Goal: Information Seeking & Learning: Learn about a topic

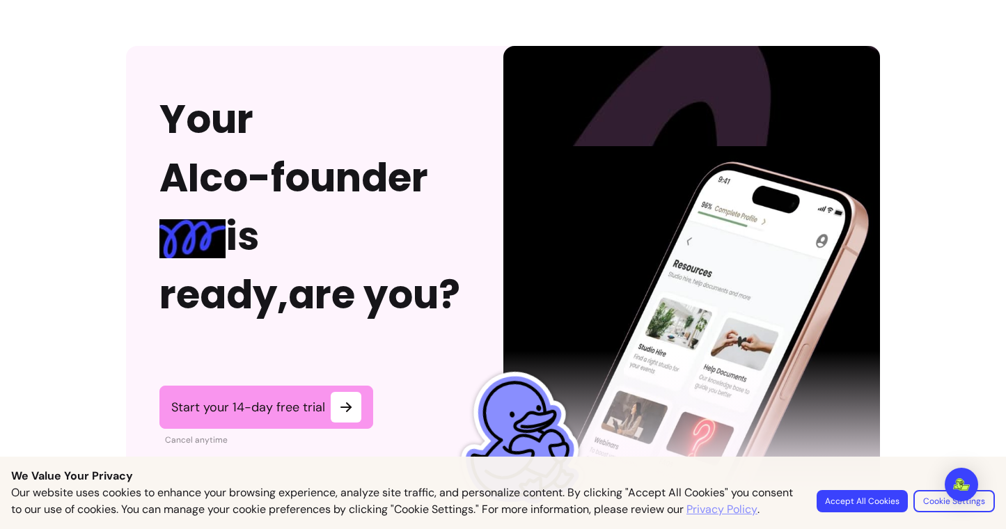
scroll to position [3573, 0]
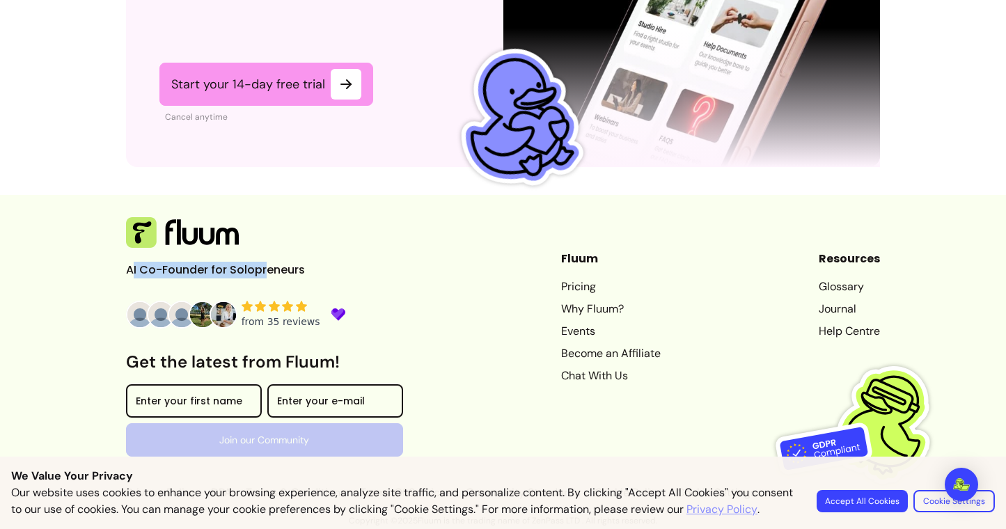
drag, startPoint x: 133, startPoint y: 265, endPoint x: 267, endPoint y: 270, distance: 133.8
click at [267, 270] on p "AI Co-Founder for Solopreneurs" at bounding box center [230, 270] width 209 height 17
drag, startPoint x: 144, startPoint y: 268, endPoint x: 250, endPoint y: 272, distance: 105.9
click at [250, 272] on p "AI Co-Founder for Solopreneurs" at bounding box center [230, 270] width 209 height 17
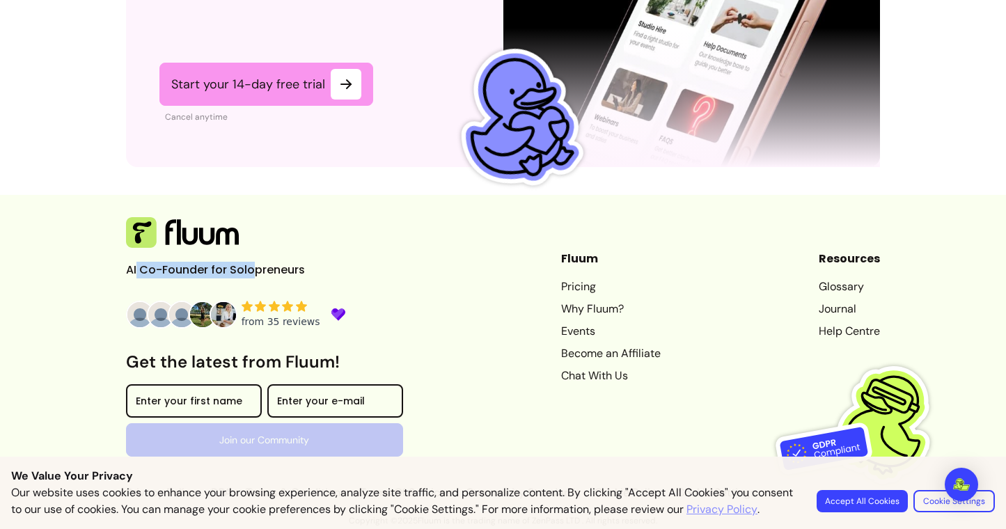
click at [250, 272] on p "AI Co-Founder for Solopreneurs" at bounding box center [230, 270] width 209 height 17
click at [593, 376] on link "Chat With Us" at bounding box center [611, 376] width 100 height 17
click at [565, 282] on link "Pricing" at bounding box center [611, 287] width 100 height 17
click at [575, 310] on link "Why Fluum?" at bounding box center [611, 309] width 100 height 17
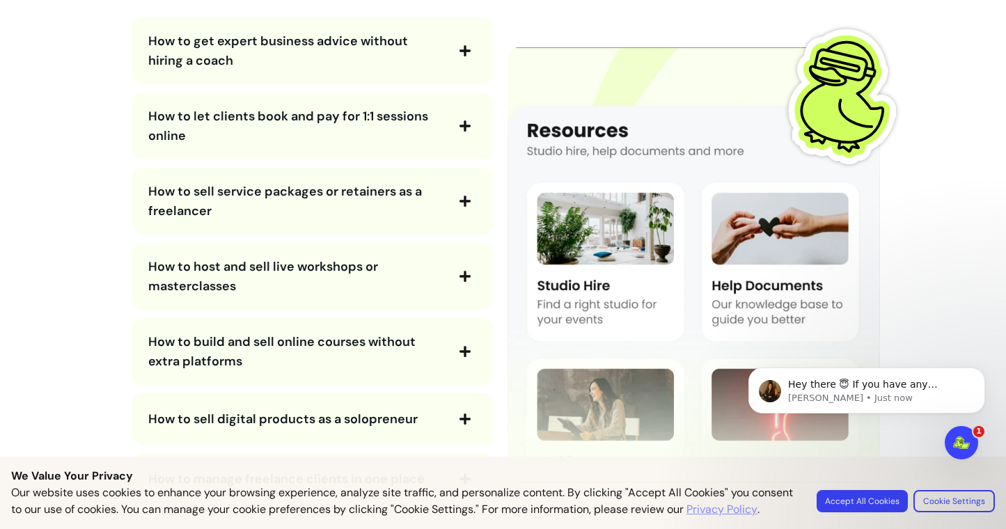
scroll to position [2559, 0]
click at [376, 121] on span "How to let clients book and pay for 1:1 sessions online" at bounding box center [288, 125] width 280 height 36
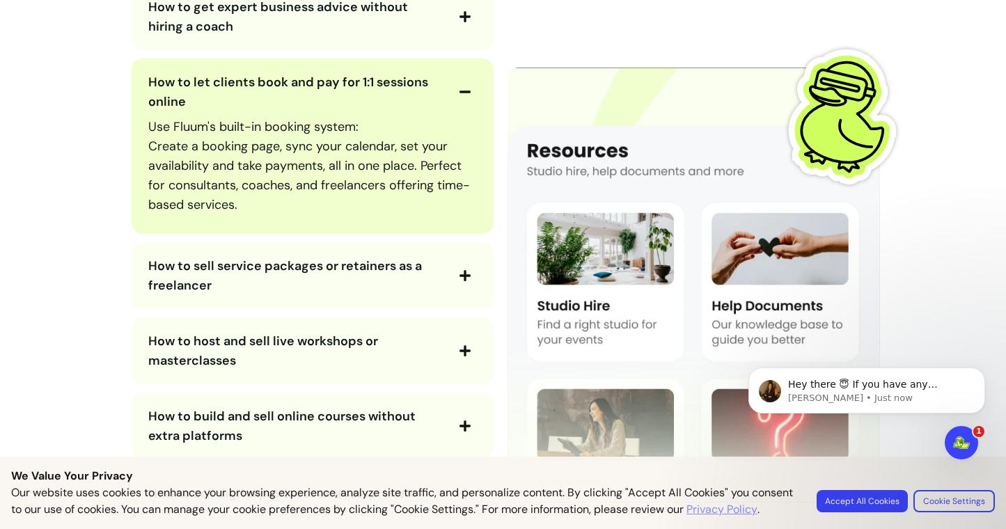
click at [386, 244] on div "How to sell service packages or retainers as a freelancer" at bounding box center [313, 275] width 362 height 67
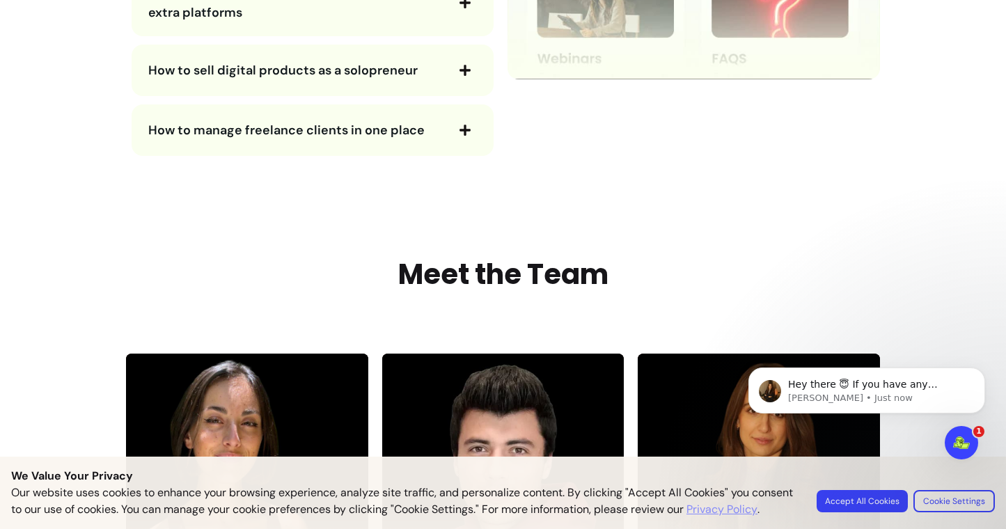
scroll to position [3046, 0]
